Goal: Task Accomplishment & Management: Use online tool/utility

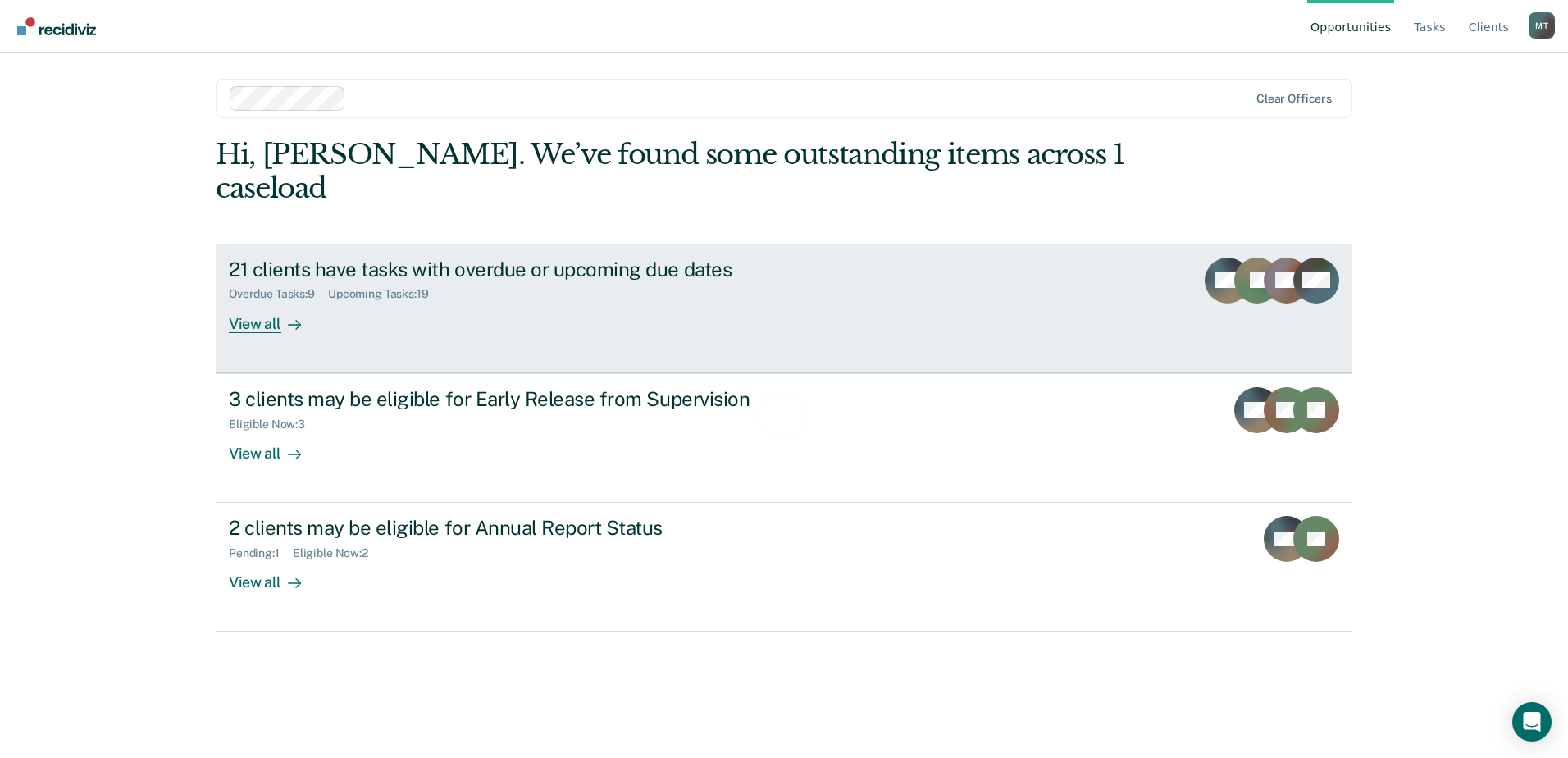
click at [815, 283] on div "21 clients have tasks with overdue or upcoming due dates Overdue Tasks : 9 Upco…" at bounding box center [536, 296] width 616 height 76
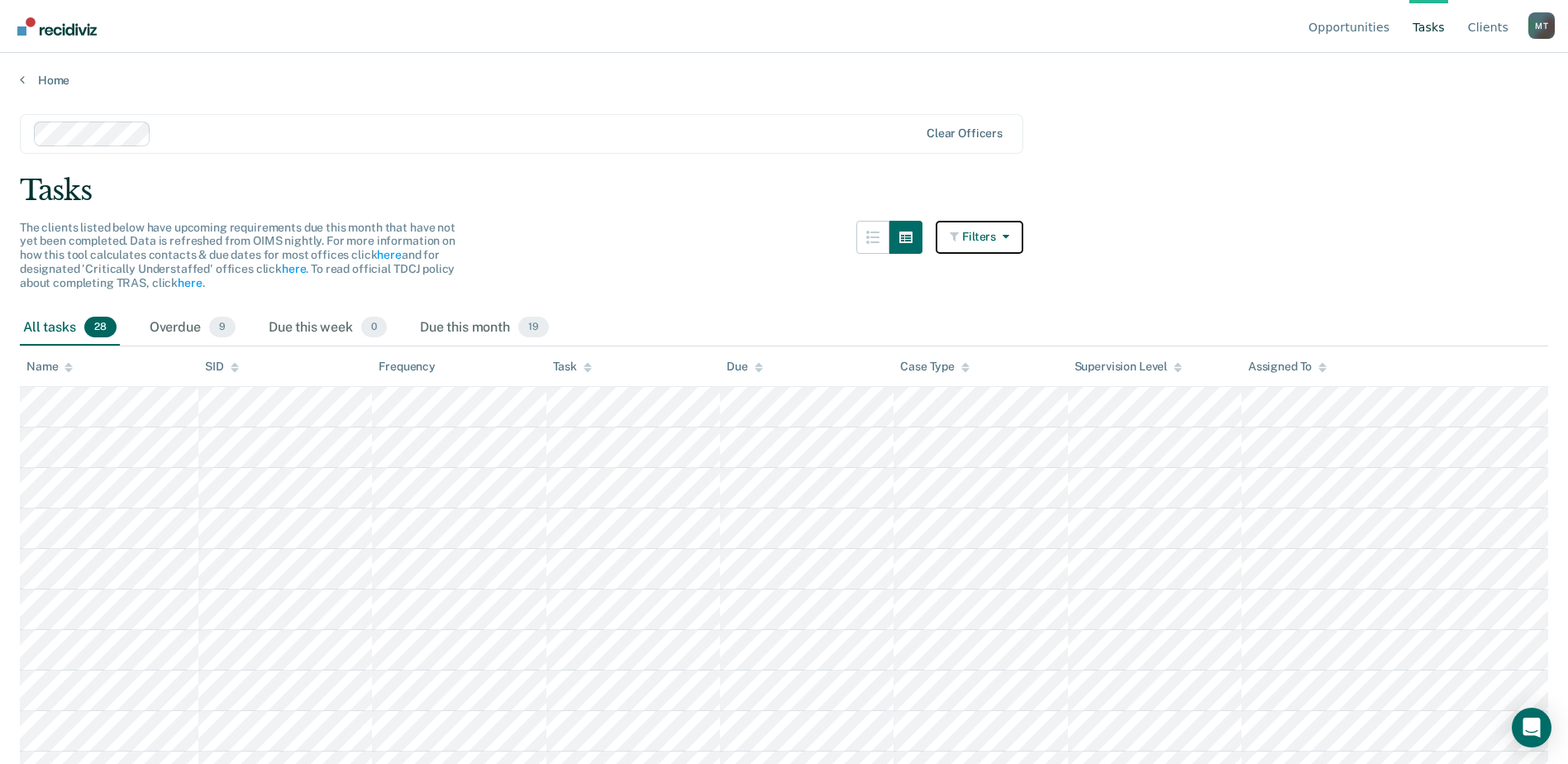
click at [1008, 235] on icon "button" at bounding box center [1003, 236] width 13 height 11
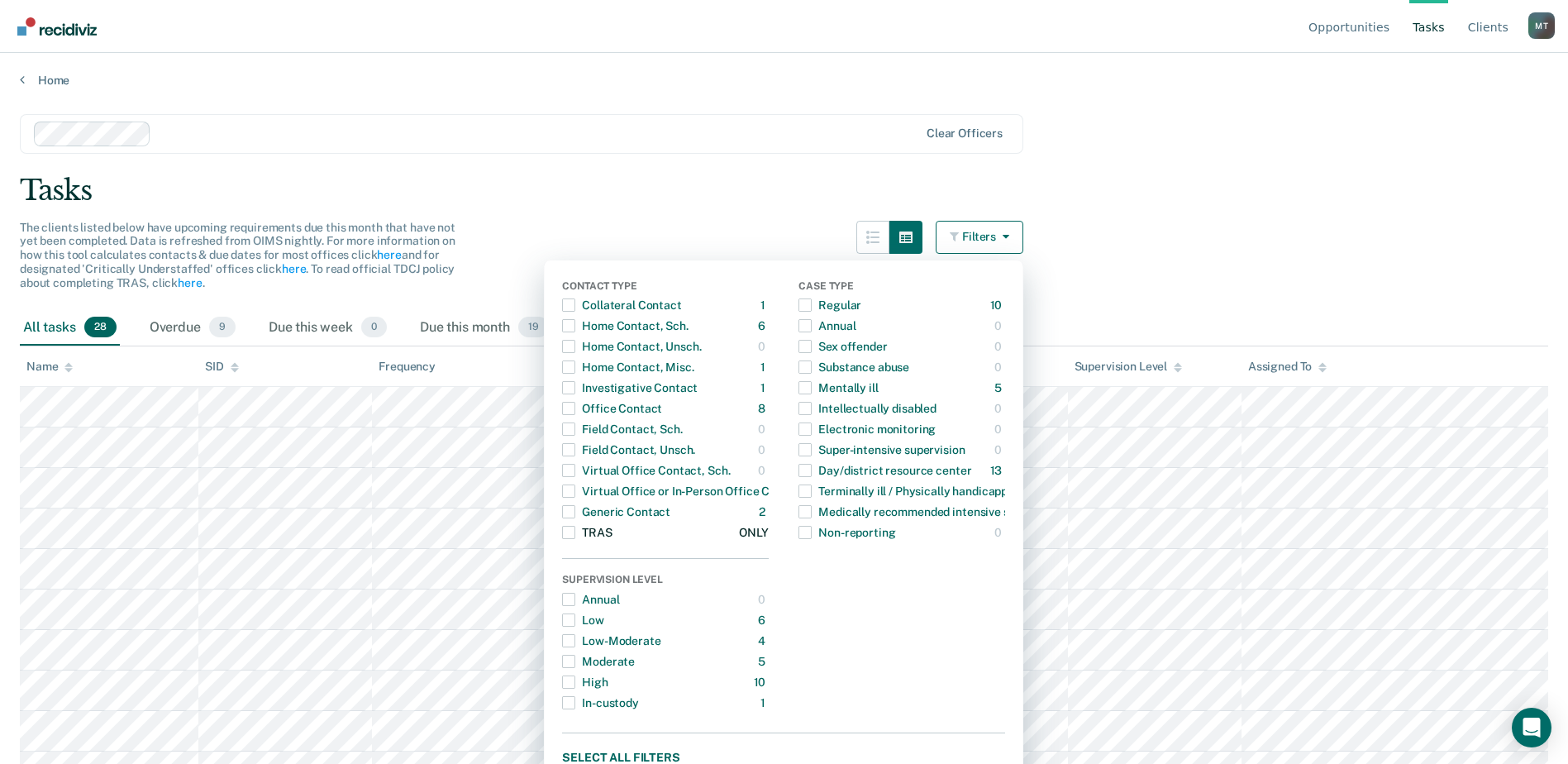
click at [612, 537] on div "TRAS" at bounding box center [587, 533] width 50 height 27
click at [730, 169] on main "Clear officers Tasks The clients listed below have upcoming requirements due th…" at bounding box center [784, 424] width 1568 height 671
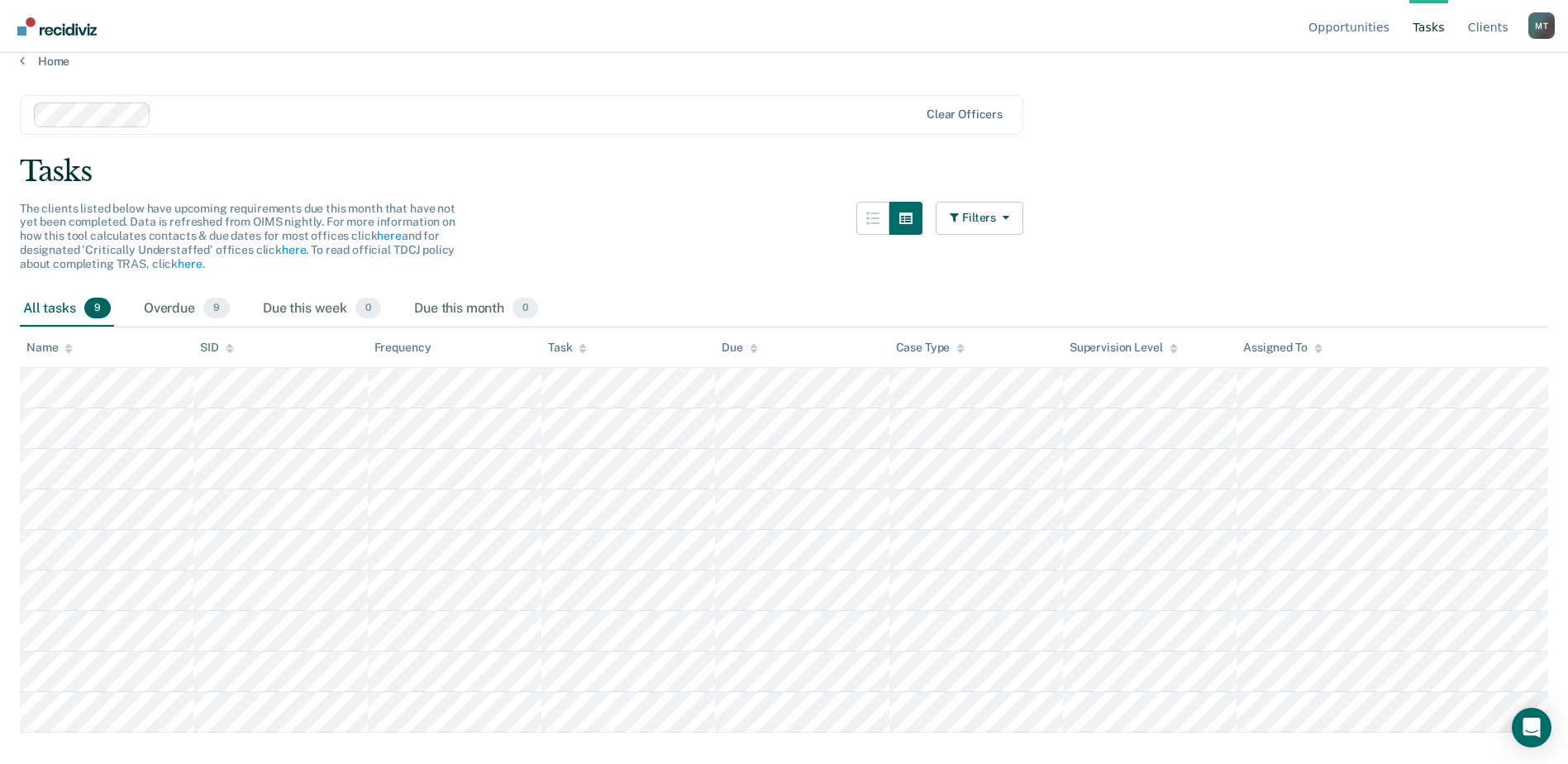
scroll to position [23, 0]
click at [994, 226] on button "Filters" at bounding box center [980, 214] width 88 height 33
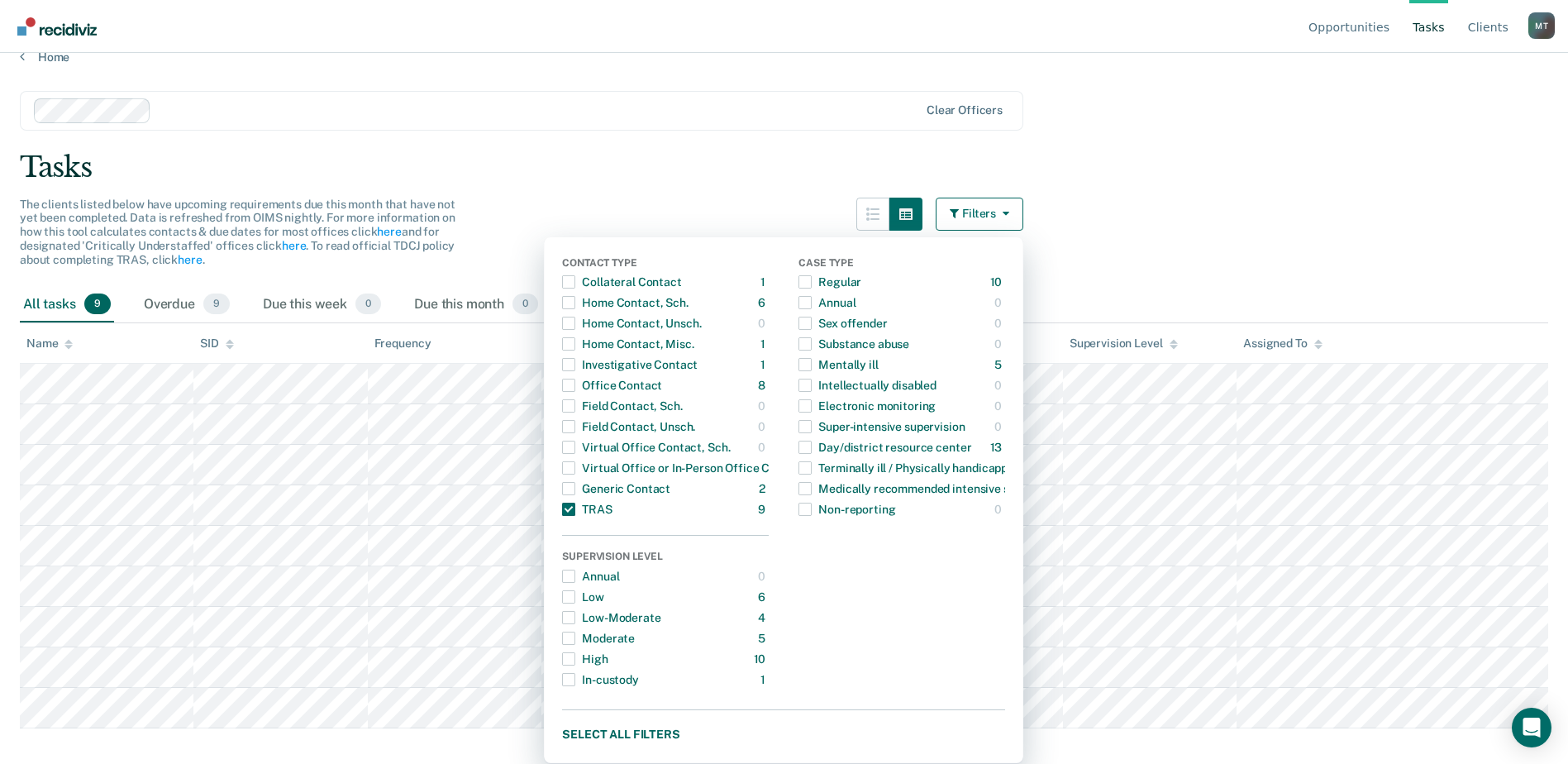
click at [1203, 163] on div "Tasks" at bounding box center [784, 166] width 1529 height 33
